Goal: Task Accomplishment & Management: Use online tool/utility

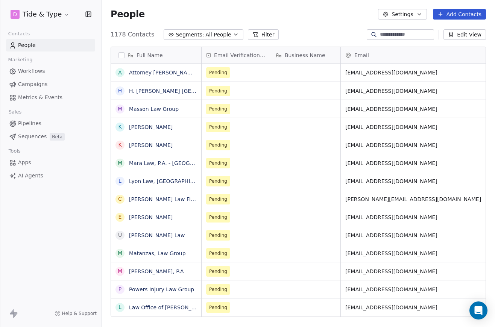
scroll to position [287, 393]
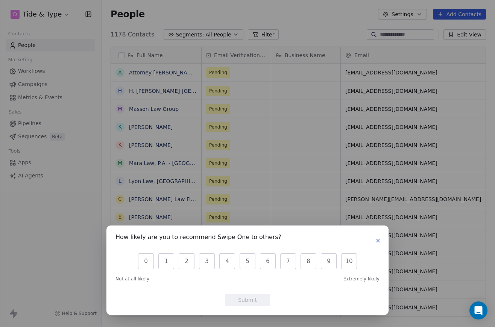
click at [379, 239] on div "How likely are you to recommend Swipe One to others? 0 1 2 3 4 5 6 7 8 9 10 Not…" at bounding box center [247, 269] width 282 height 89
click at [379, 238] on icon "button" at bounding box center [378, 240] width 6 height 6
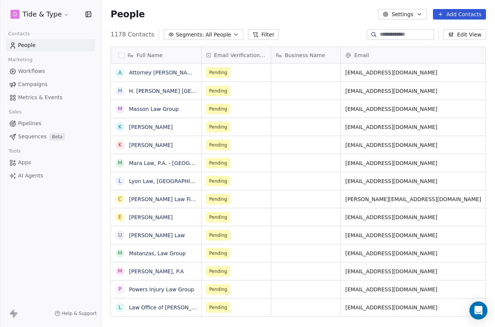
click at [57, 76] on link "Workflows" at bounding box center [50, 71] width 89 height 12
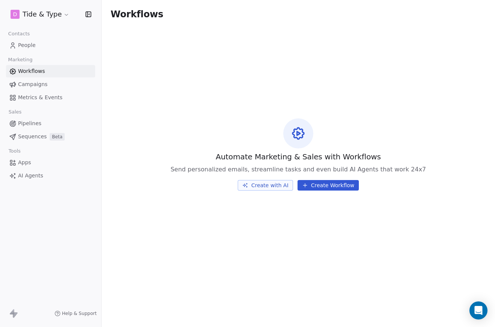
click at [34, 88] on link "Campaigns" at bounding box center [50, 84] width 89 height 12
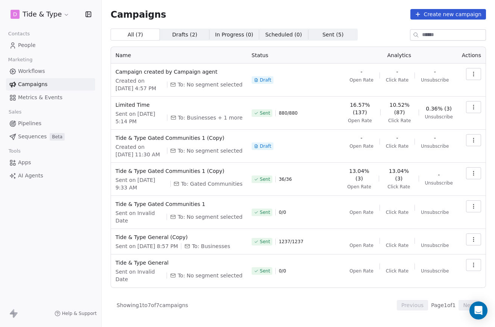
click at [433, 14] on button "Create new campaign" at bounding box center [448, 14] width 76 height 11
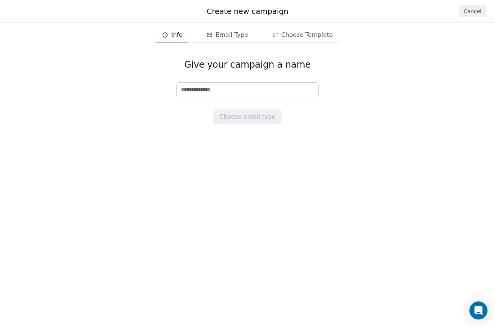
click at [244, 90] on input at bounding box center [247, 90] width 141 height 14
click at [172, 37] on span "Info" at bounding box center [172, 35] width 26 height 12
click at [243, 95] on input at bounding box center [247, 90] width 141 height 14
click at [235, 92] on input at bounding box center [247, 90] width 141 height 14
